Goal: Task Accomplishment & Management: Use online tool/utility

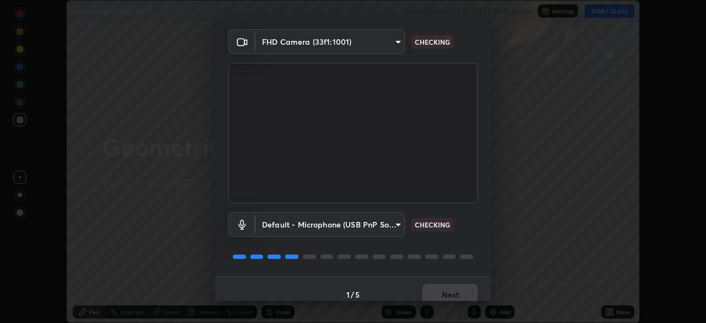
scroll to position [39, 0]
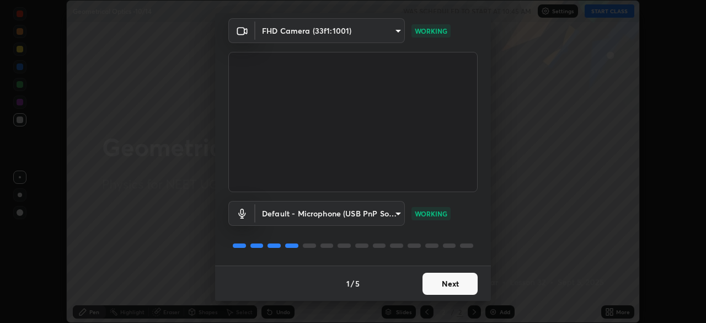
click at [438, 284] on button "Next" at bounding box center [450, 284] width 55 height 22
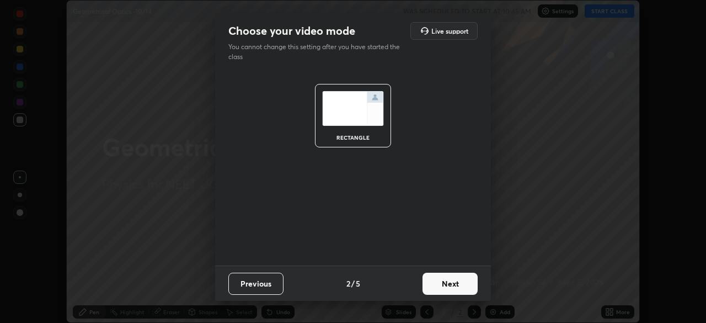
click at [449, 283] on button "Next" at bounding box center [450, 284] width 55 height 22
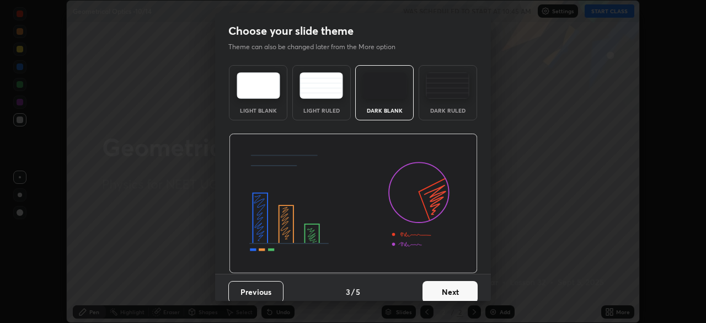
click at [449, 283] on button "Next" at bounding box center [450, 292] width 55 height 22
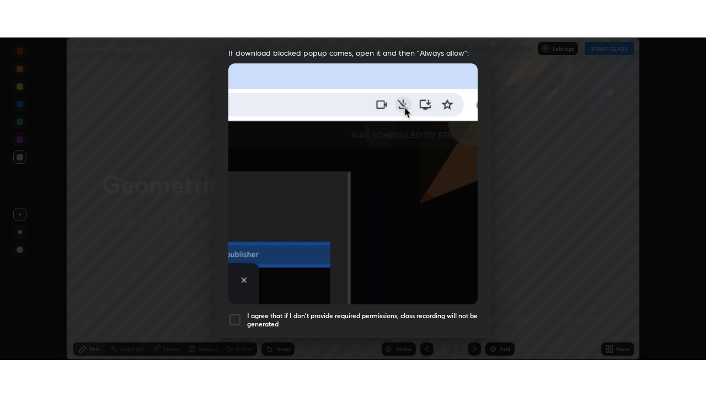
scroll to position [264, 0]
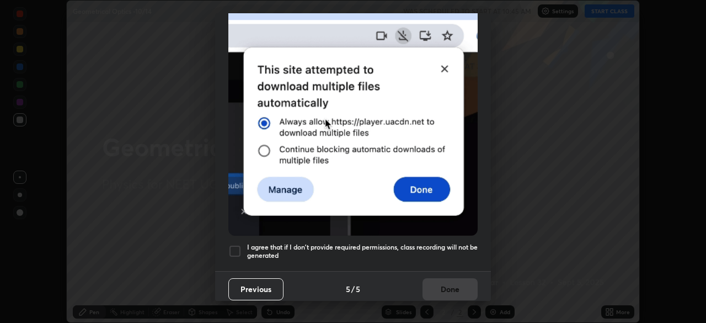
click at [241, 244] on div at bounding box center [234, 250] width 13 height 13
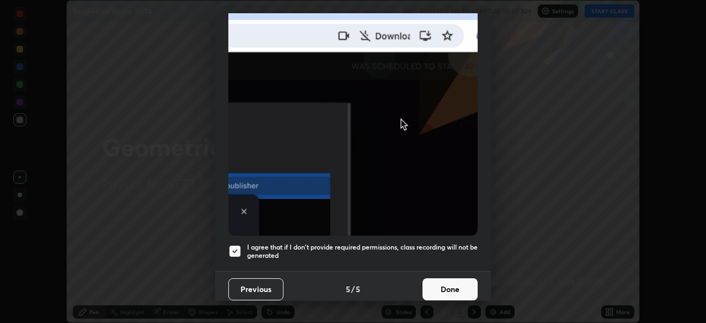
click at [435, 284] on button "Done" at bounding box center [450, 289] width 55 height 22
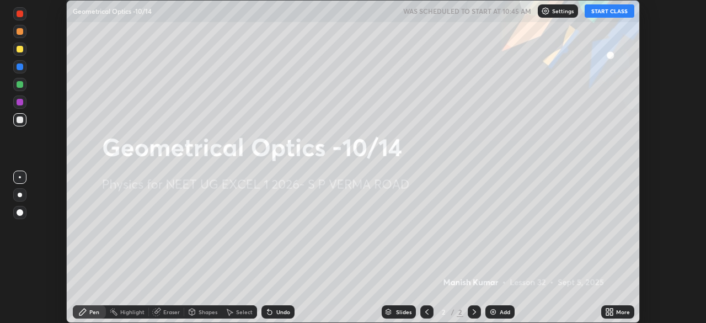
click at [604, 309] on div "More" at bounding box center [617, 311] width 33 height 13
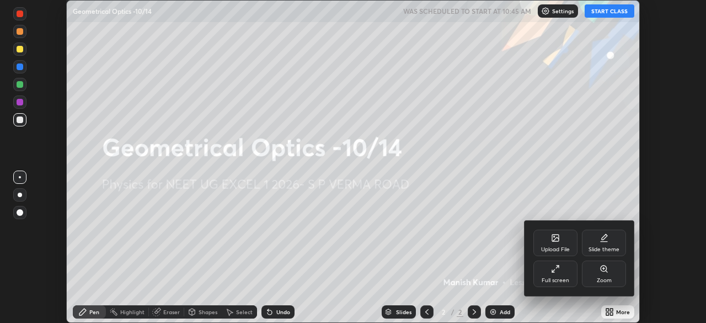
click at [567, 273] on div "Full screen" at bounding box center [556, 273] width 44 height 26
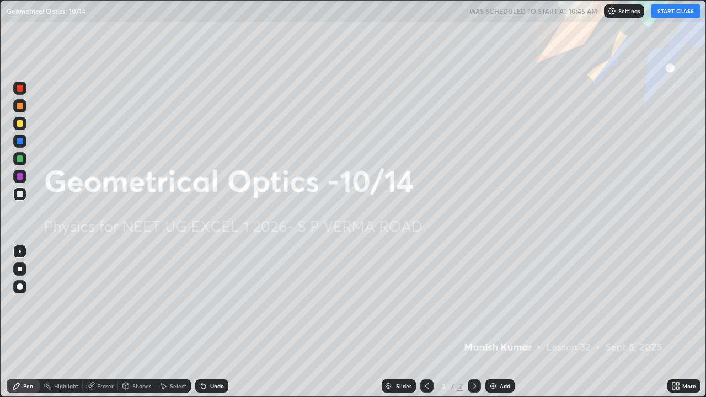
scroll to position [397, 706]
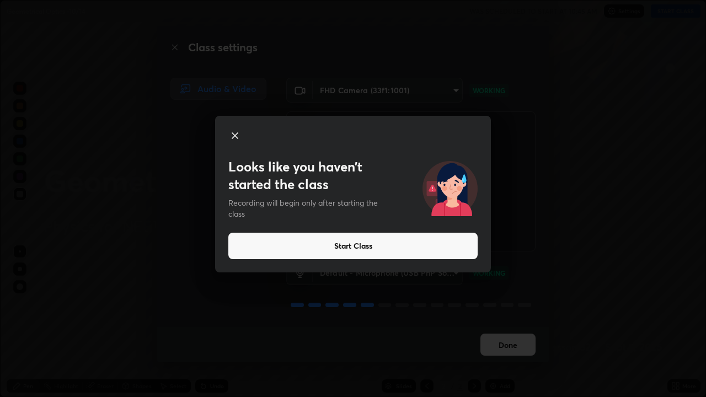
click at [389, 249] on button "Start Class" at bounding box center [352, 246] width 249 height 26
click at [370, 249] on button "Start Class" at bounding box center [352, 246] width 249 height 26
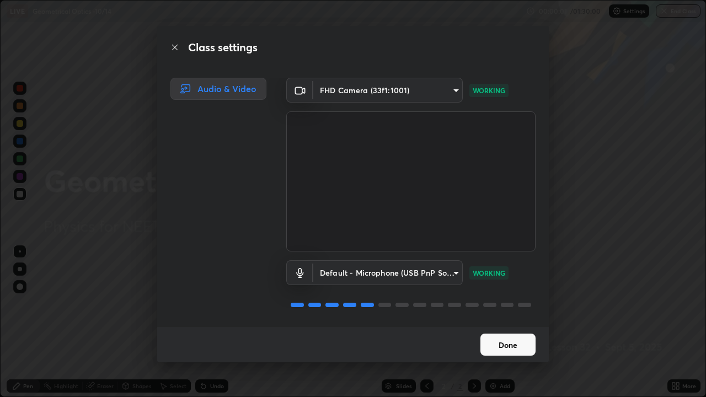
click at [484, 322] on button "Done" at bounding box center [508, 345] width 55 height 22
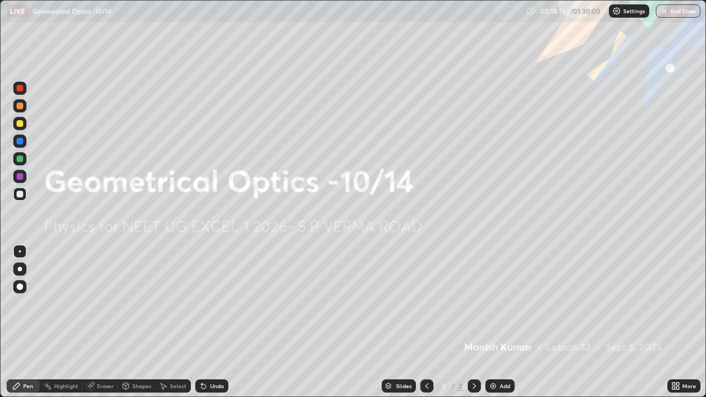
click at [20, 127] on div at bounding box center [19, 123] width 13 height 13
click at [678, 11] on button "End Class" at bounding box center [678, 10] width 45 height 13
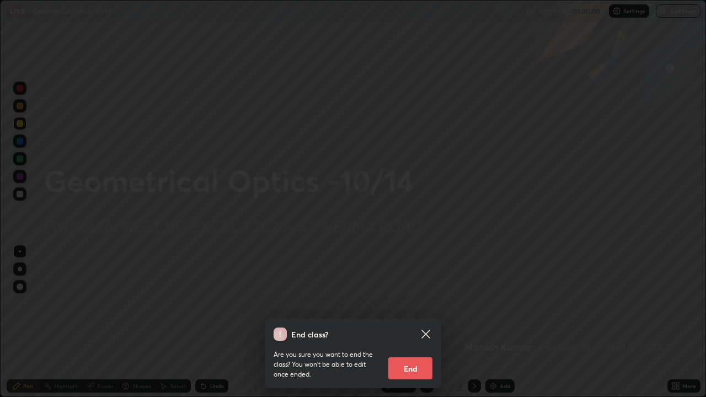
click at [417, 322] on button "End" at bounding box center [410, 369] width 44 height 22
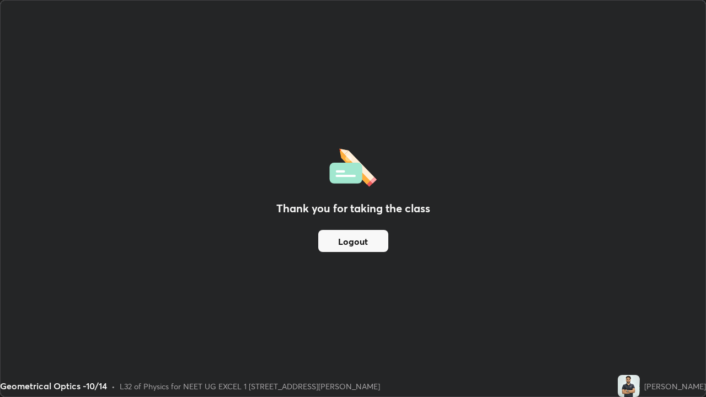
click at [342, 246] on button "Logout" at bounding box center [353, 241] width 70 height 22
